Goal: Information Seeking & Learning: Find specific fact

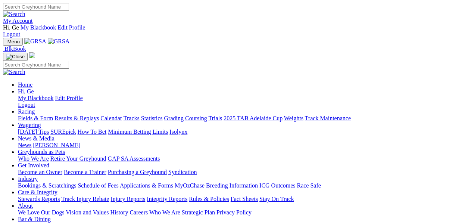
click at [163, 115] on link "Statistics" at bounding box center [152, 118] width 22 height 6
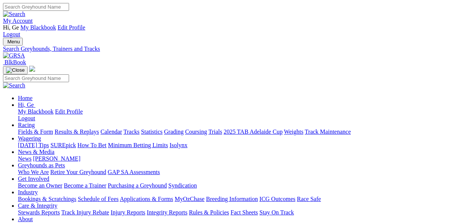
select select "cannington"
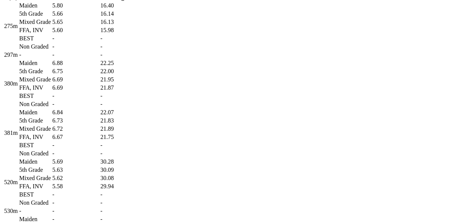
scroll to position [539, 0]
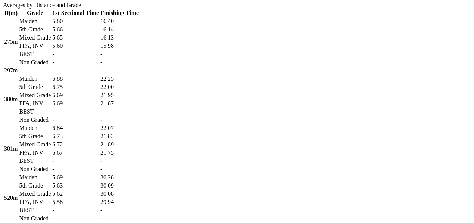
click at [139, 122] on td "-" at bounding box center [119, 119] width 39 height 7
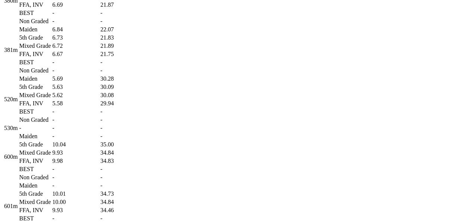
scroll to position [622, 0]
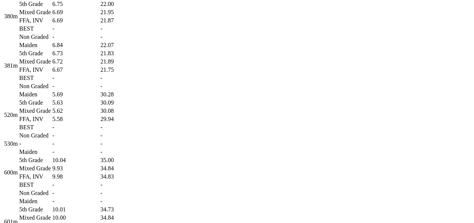
click at [99, 115] on td "5.62" at bounding box center [75, 110] width 47 height 7
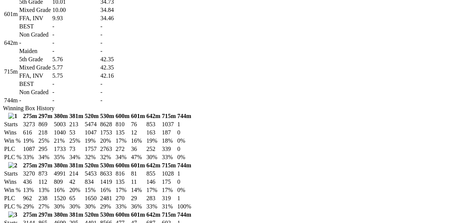
scroll to position [829, 0]
click at [99, 71] on td "5.77" at bounding box center [75, 67] width 47 height 7
